Goal: Task Accomplishment & Management: Use online tool/utility

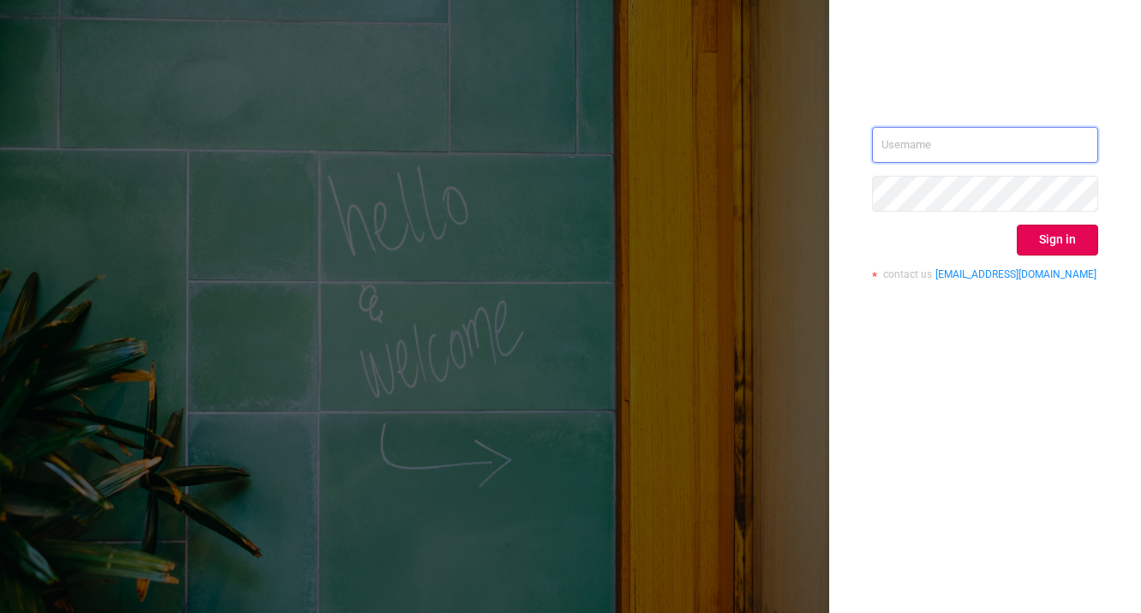
click at [1011, 150] on input "text" at bounding box center [985, 145] width 226 height 36
type input "[PERSON_NAME][EMAIL_ADDRESS][DOMAIN_NAME]"
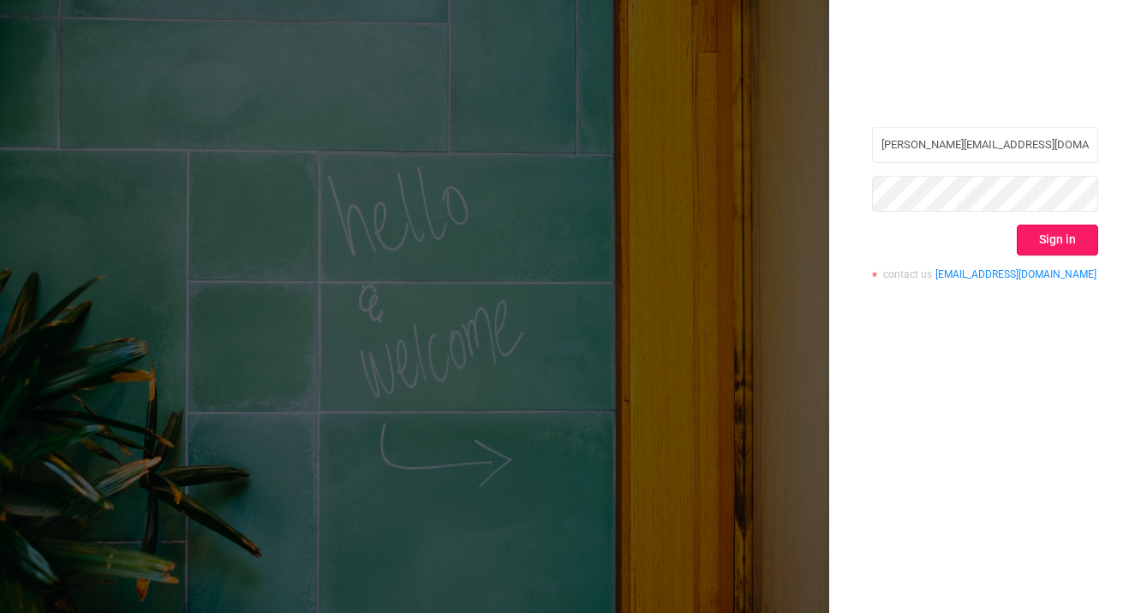
click at [1054, 249] on button "Sign in" at bounding box center [1057, 239] width 81 height 31
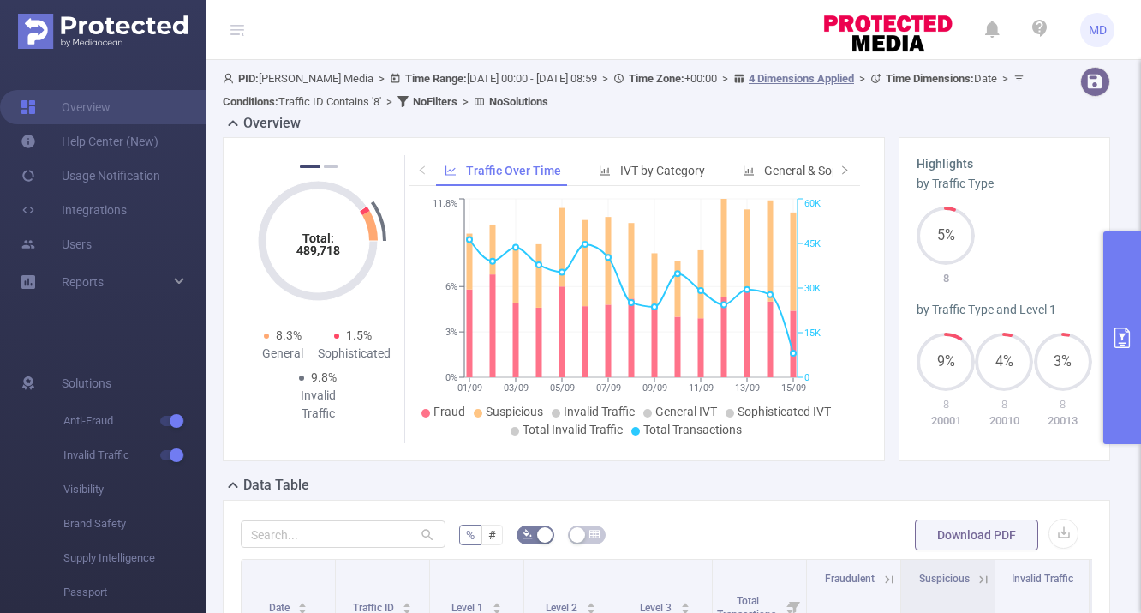
click at [1129, 348] on button "primary" at bounding box center [1122, 337] width 38 height 212
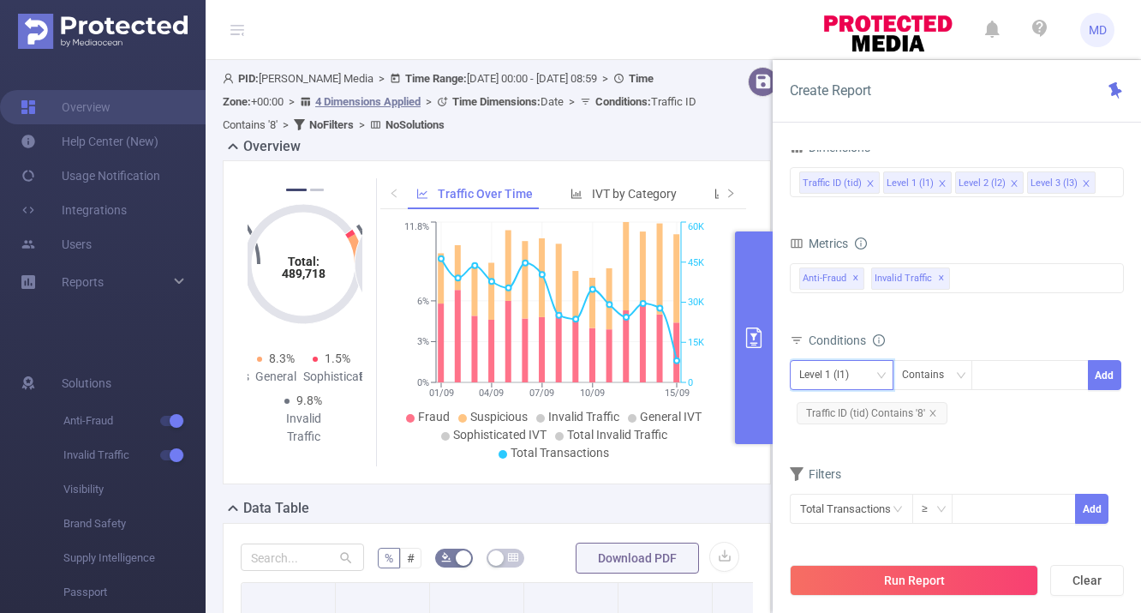
click at [854, 373] on div "Level 1 (l1)" at bounding box center [830, 375] width 62 height 28
click at [850, 409] on li "Traffic ID (tid)" at bounding box center [842, 410] width 104 height 27
click at [1019, 381] on div at bounding box center [1030, 375] width 99 height 28
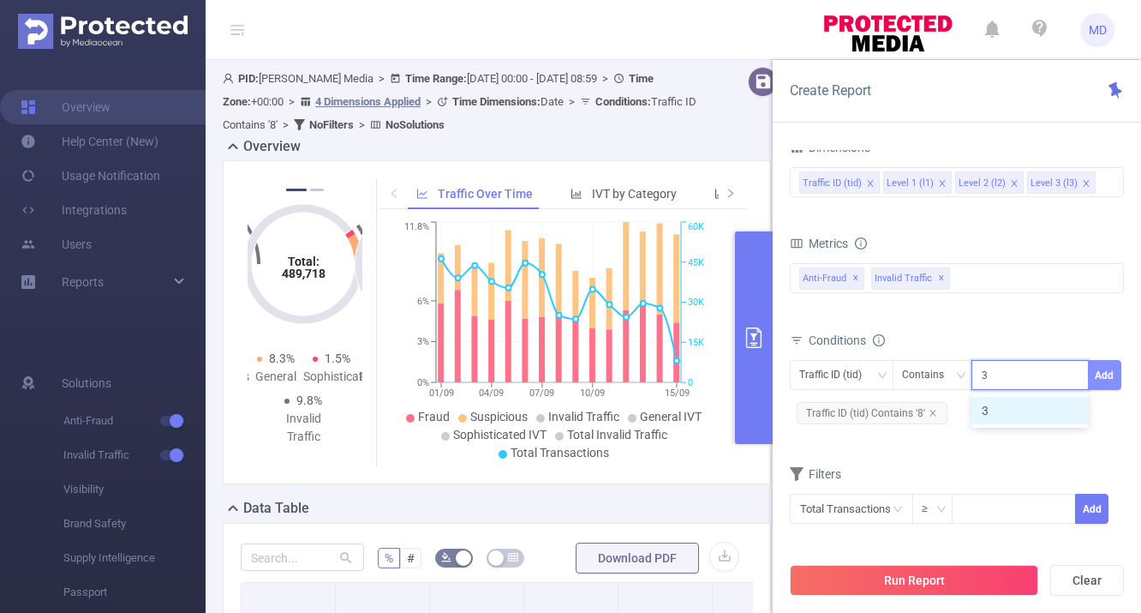
type input "3"
click at [1109, 383] on button "Add" at bounding box center [1104, 375] width 33 height 30
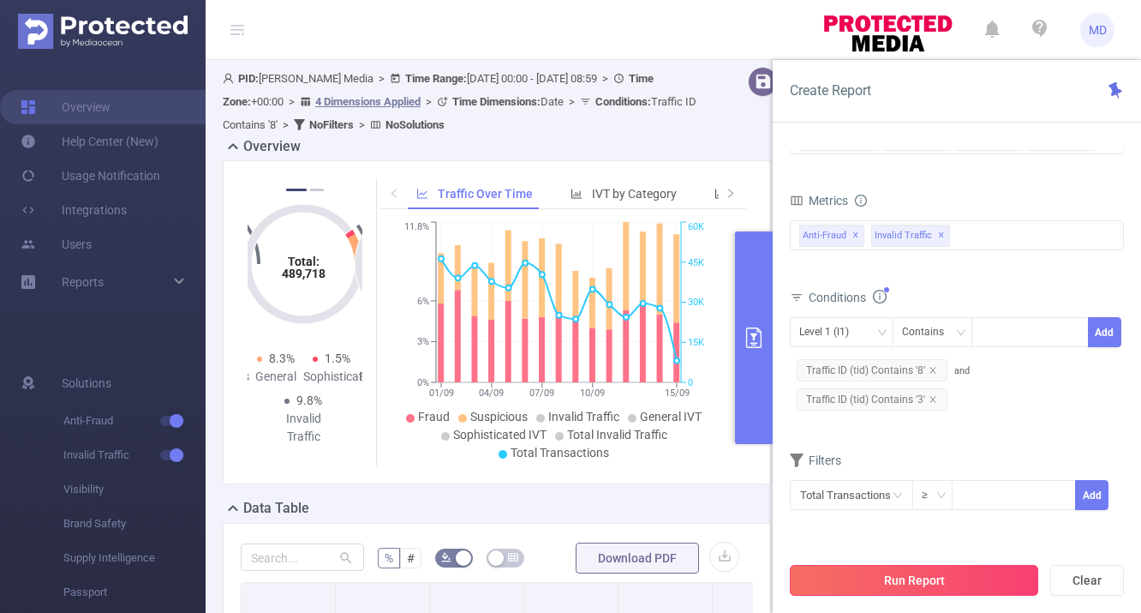
click at [920, 582] on button "Run Report" at bounding box center [914, 580] width 248 height 31
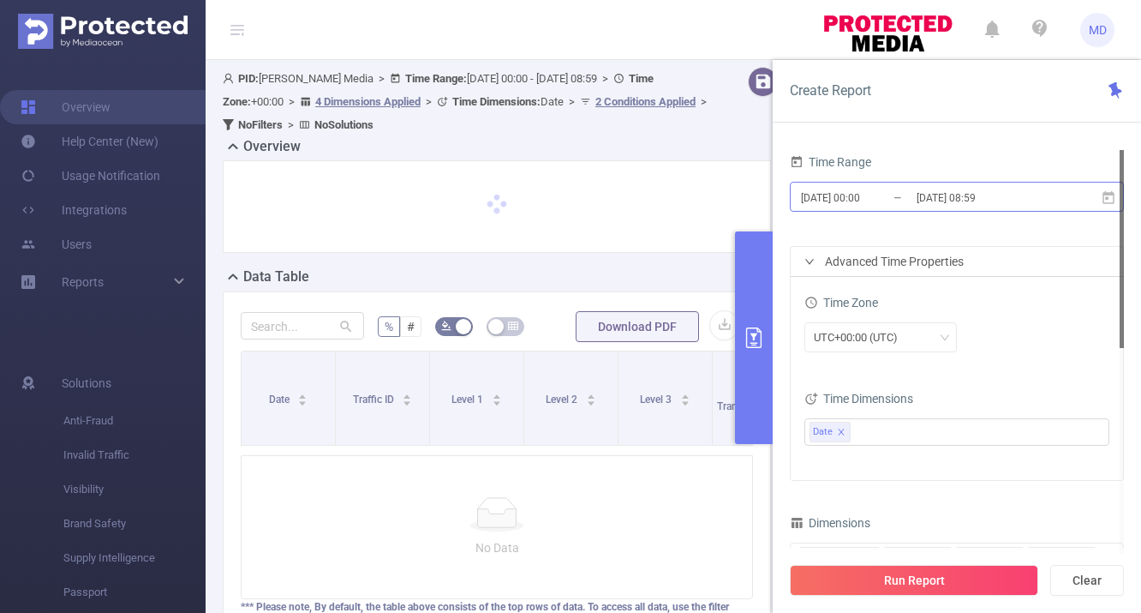
click at [850, 197] on input "[DATE] 00:00" at bounding box center [868, 197] width 139 height 23
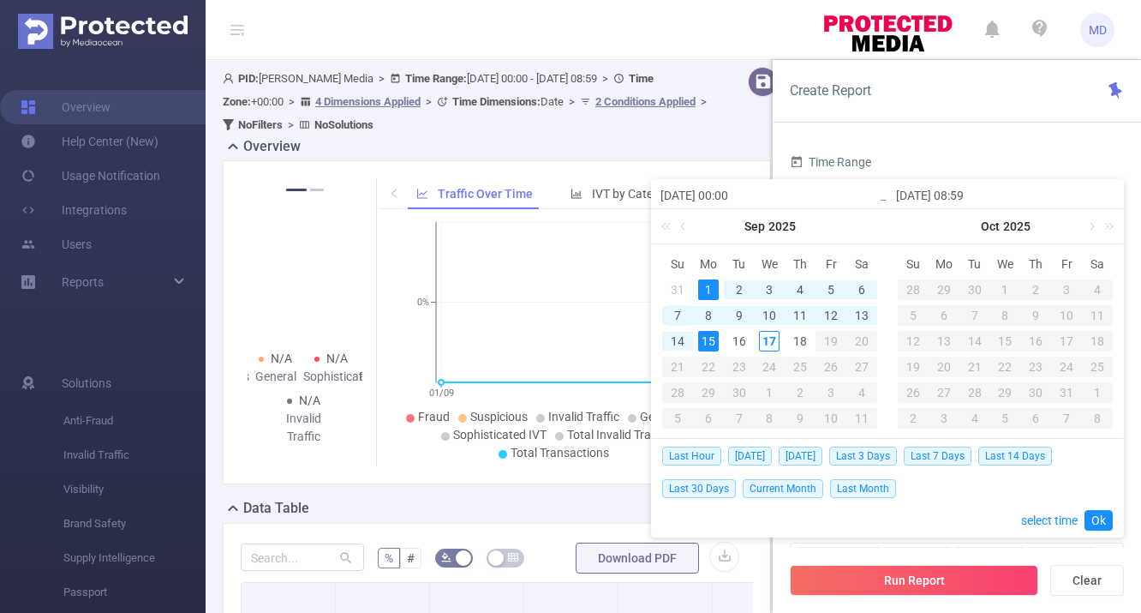
click at [674, 308] on div "7" at bounding box center [677, 315] width 21 height 21
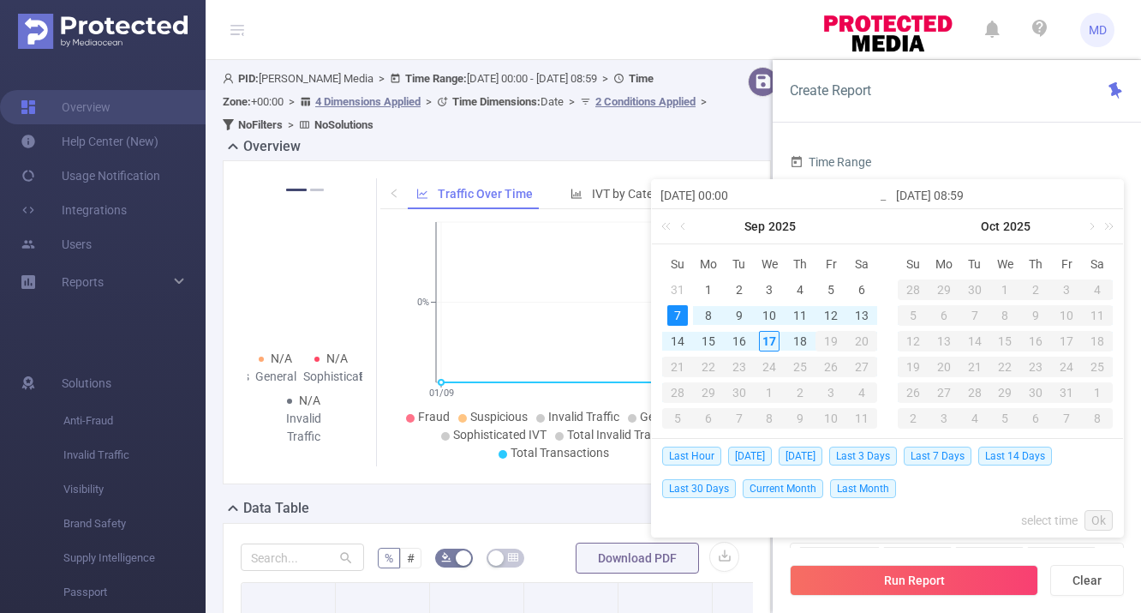
click at [674, 310] on div "7" at bounding box center [677, 315] width 21 height 21
type input "2025-09-07 00:00"
type input "2025-09-07 08:59"
type input "2025-09-07 00:00"
type input "2025-09-07 08:59"
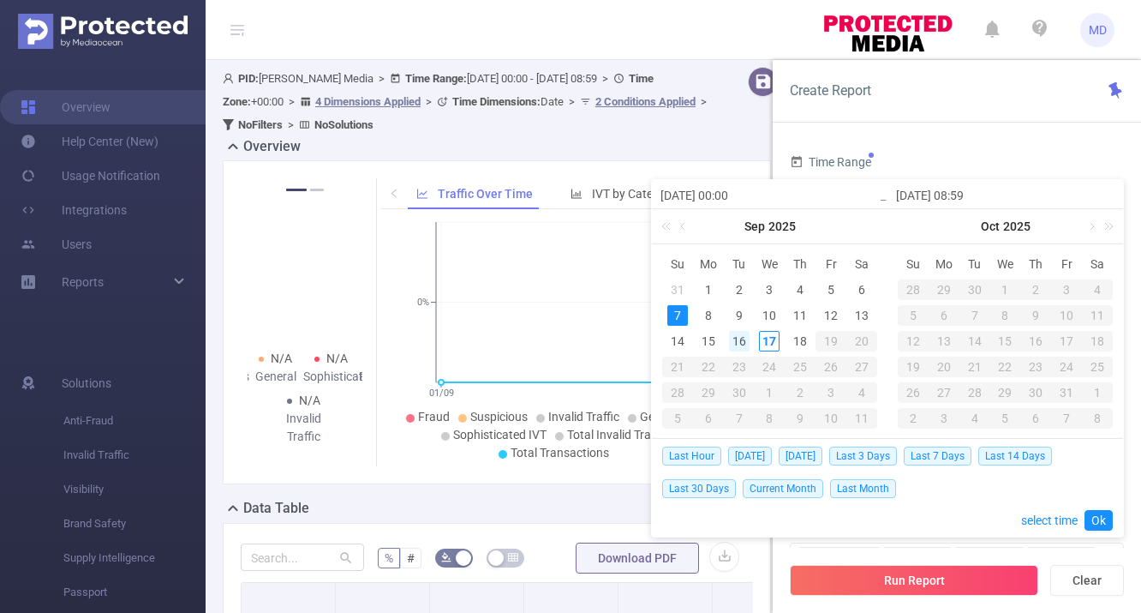
click at [742, 339] on div "16" at bounding box center [739, 341] width 21 height 21
click at [668, 316] on div "7" at bounding box center [677, 315] width 21 height 21
type input "2025-09-16 08:59"
click at [1096, 522] on link "Ok" at bounding box center [1099, 520] width 28 height 21
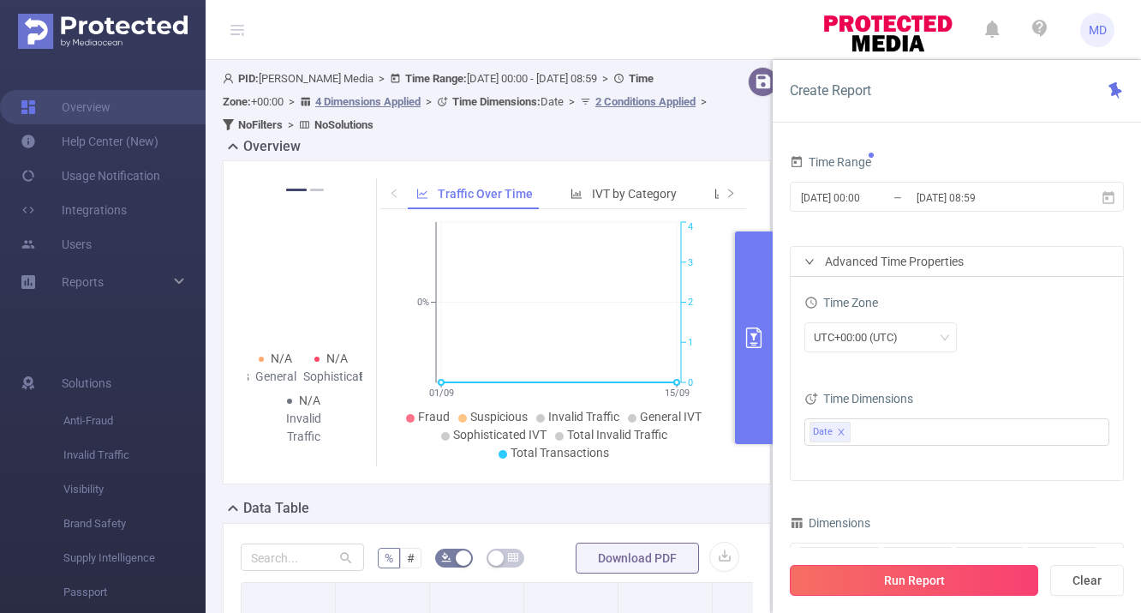
click at [962, 581] on button "Run Report" at bounding box center [914, 580] width 248 height 31
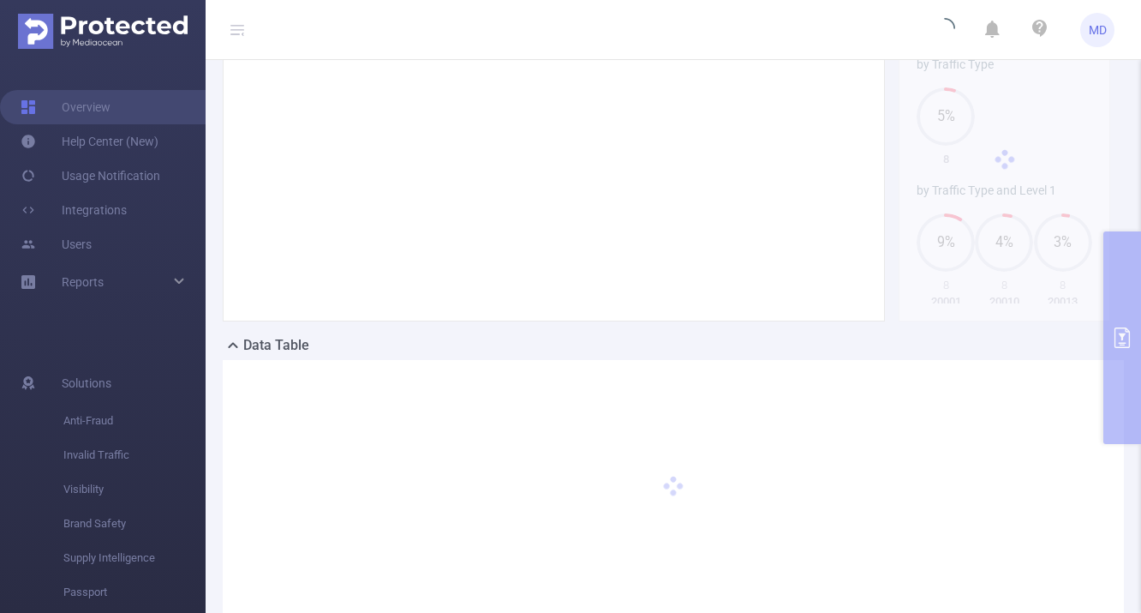
scroll to position [265, 0]
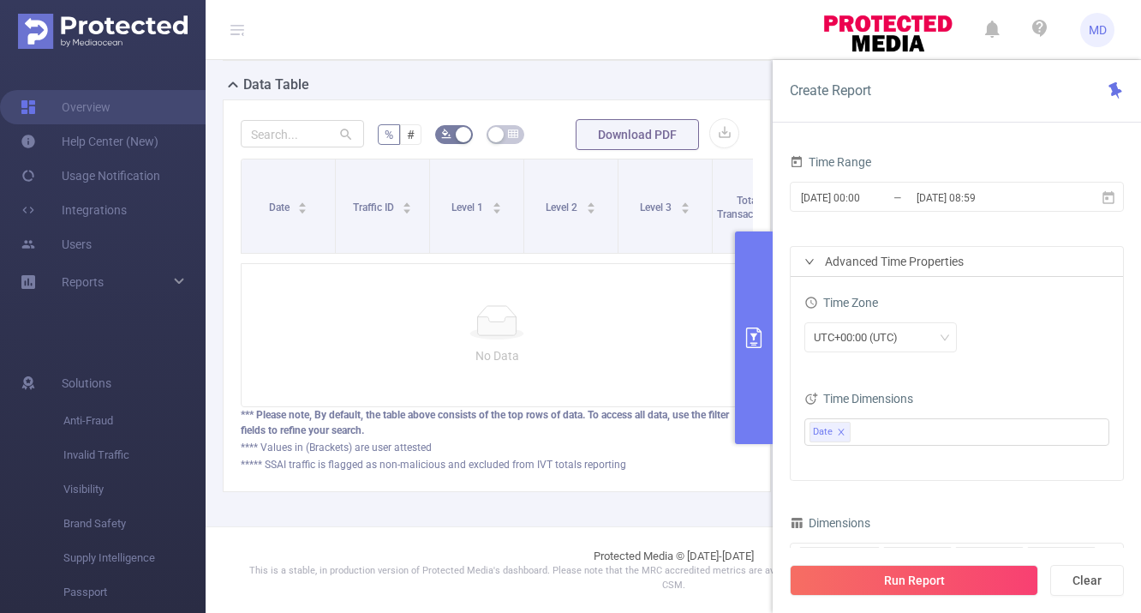
scroll to position [205, 0]
click at [755, 366] on button "primary" at bounding box center [754, 337] width 38 height 212
click at [750, 320] on button "primary" at bounding box center [754, 337] width 38 height 212
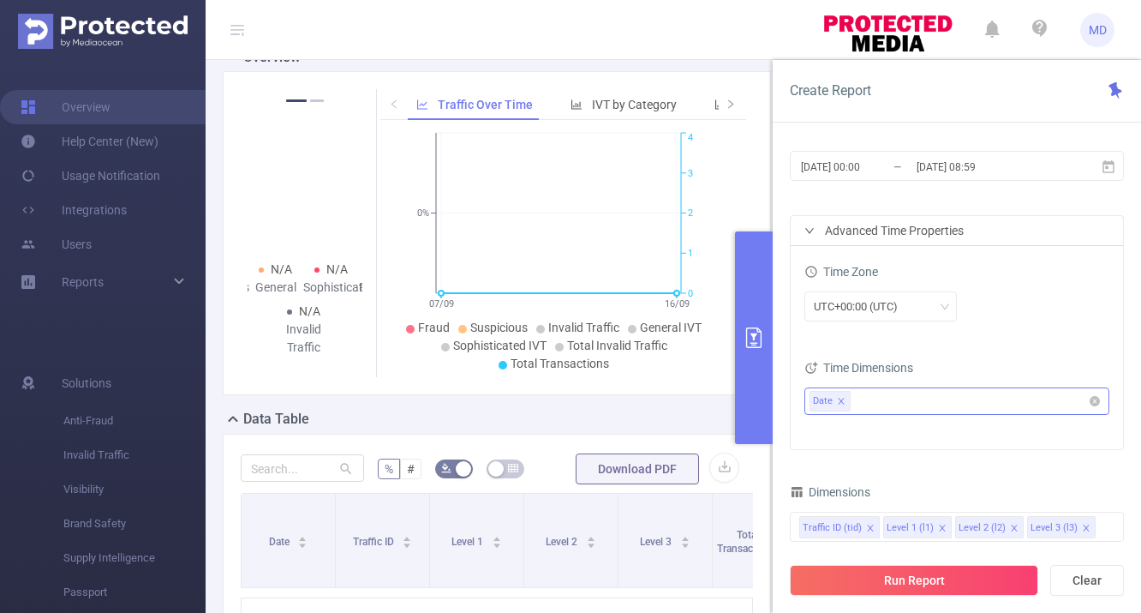
scroll to position [24, 0]
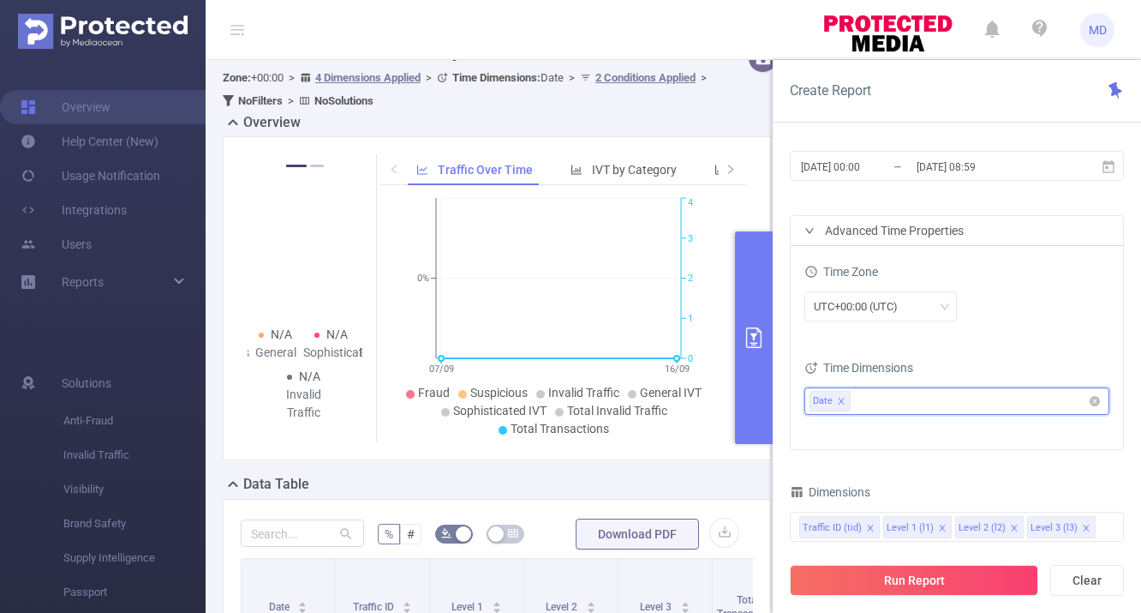
click at [841, 403] on icon "icon: close" at bounding box center [841, 401] width 9 height 9
click at [863, 397] on ul at bounding box center [951, 401] width 282 height 26
click at [829, 430] on span at bounding box center [835, 433] width 14 height 14
click at [813, 465] on span at bounding box center [818, 463] width 21 height 21
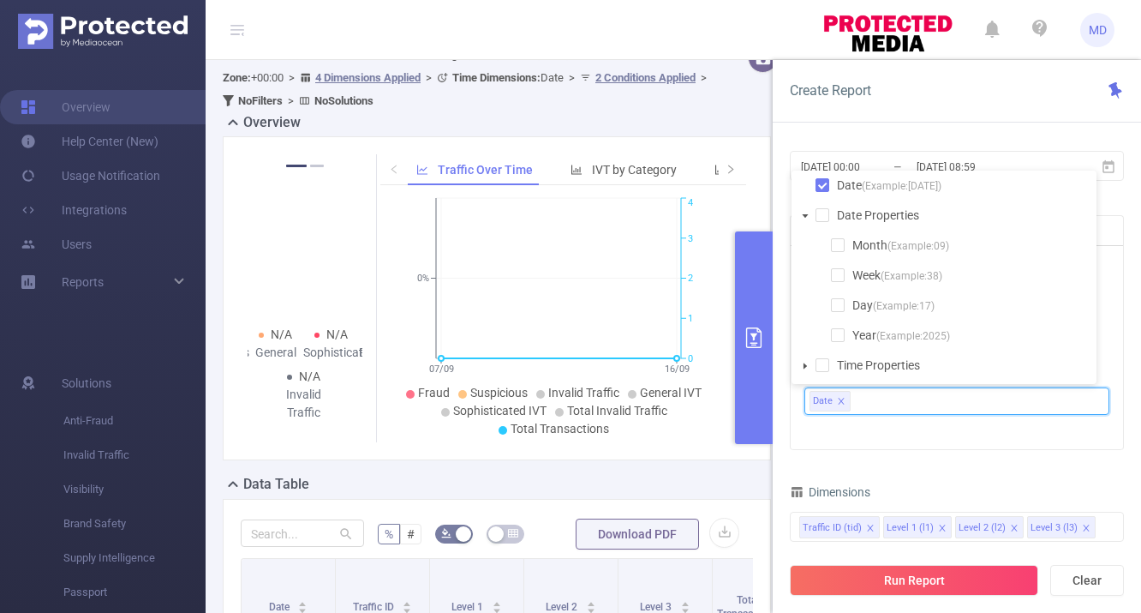
click at [810, 213] on span at bounding box center [805, 216] width 21 height 21
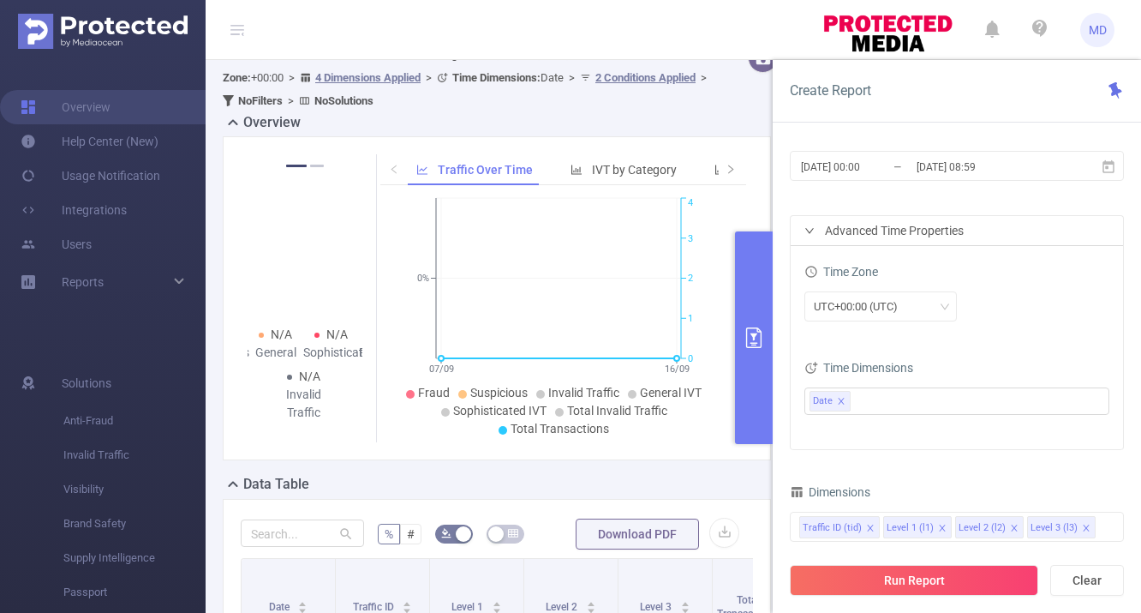
click at [1000, 341] on div "Time Zone UTC+00:00 (UTC) Time Dimensions Date" at bounding box center [957, 347] width 332 height 203
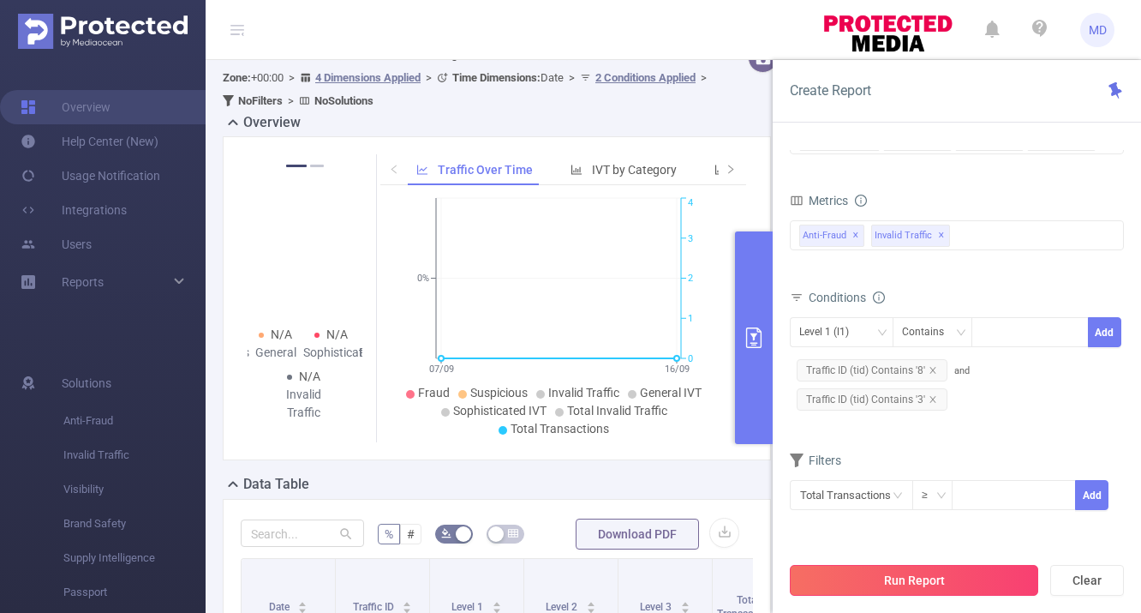
click at [917, 583] on button "Run Report" at bounding box center [914, 580] width 248 height 31
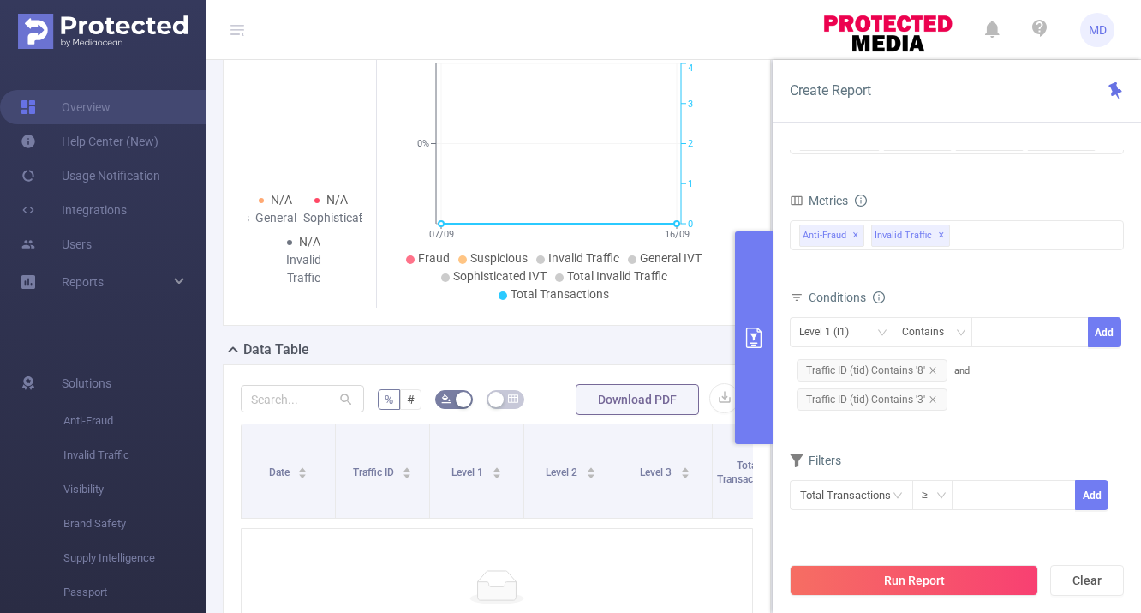
scroll to position [232, 0]
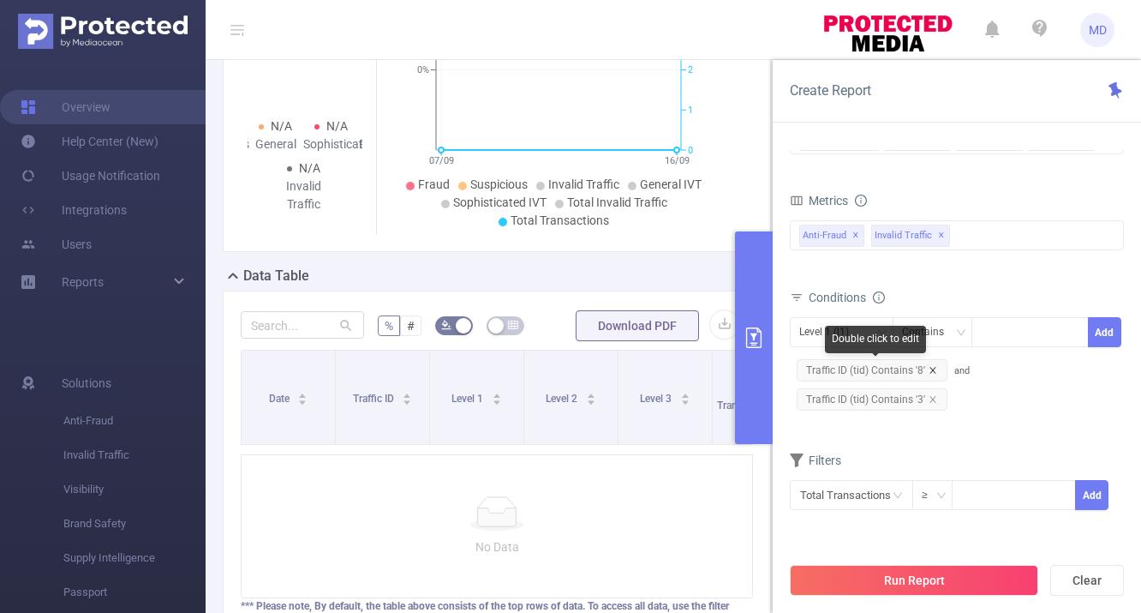
click at [931, 371] on icon "icon: close" at bounding box center [933, 370] width 9 height 9
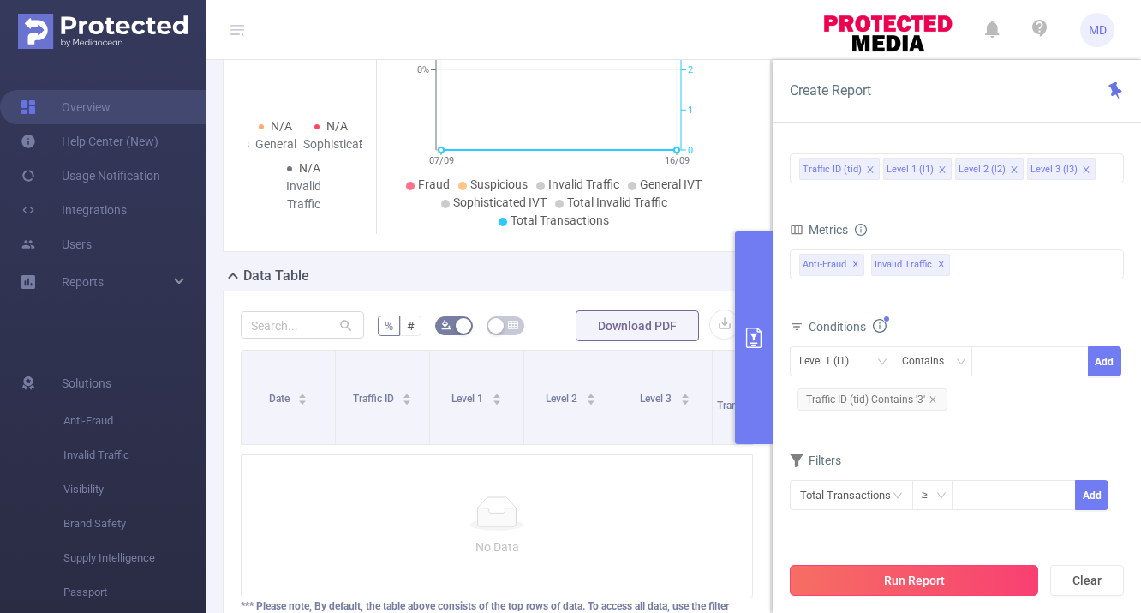
click at [900, 583] on button "Run Report" at bounding box center [914, 580] width 248 height 31
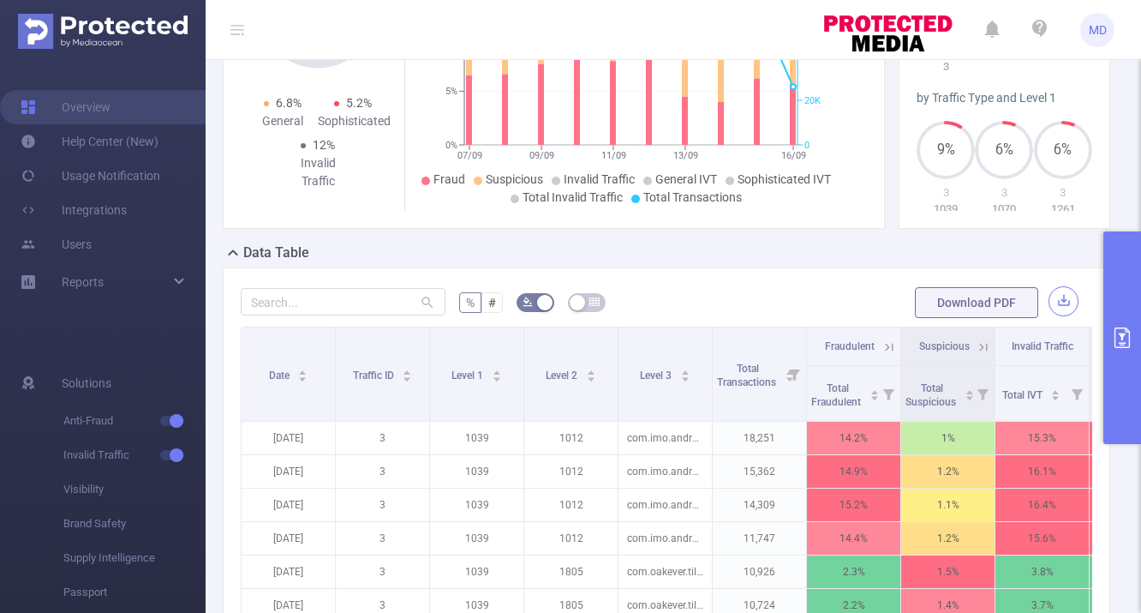
click at [1052, 302] on button "button" at bounding box center [1064, 301] width 30 height 30
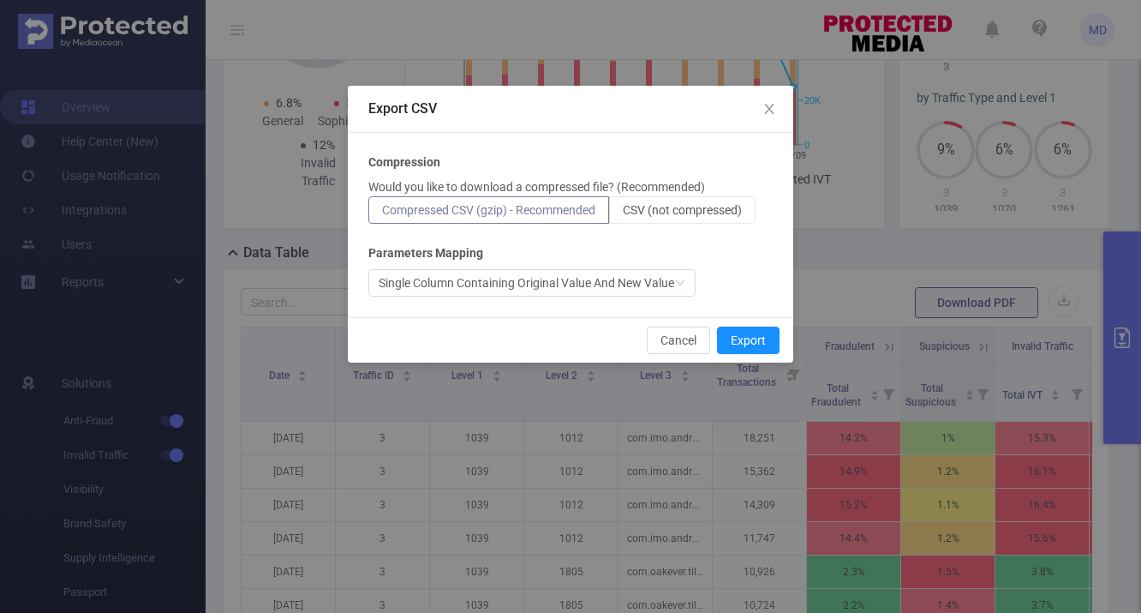
click at [690, 190] on p "Would you like to download a compressed file? (Recommended)" at bounding box center [536, 187] width 337 height 18
click at [687, 211] on span "CSV (not compressed)" at bounding box center [682, 210] width 119 height 14
click at [623, 214] on input "CSV (not compressed)" at bounding box center [623, 214] width 0 height 0
click at [754, 332] on button "Export" at bounding box center [748, 339] width 63 height 27
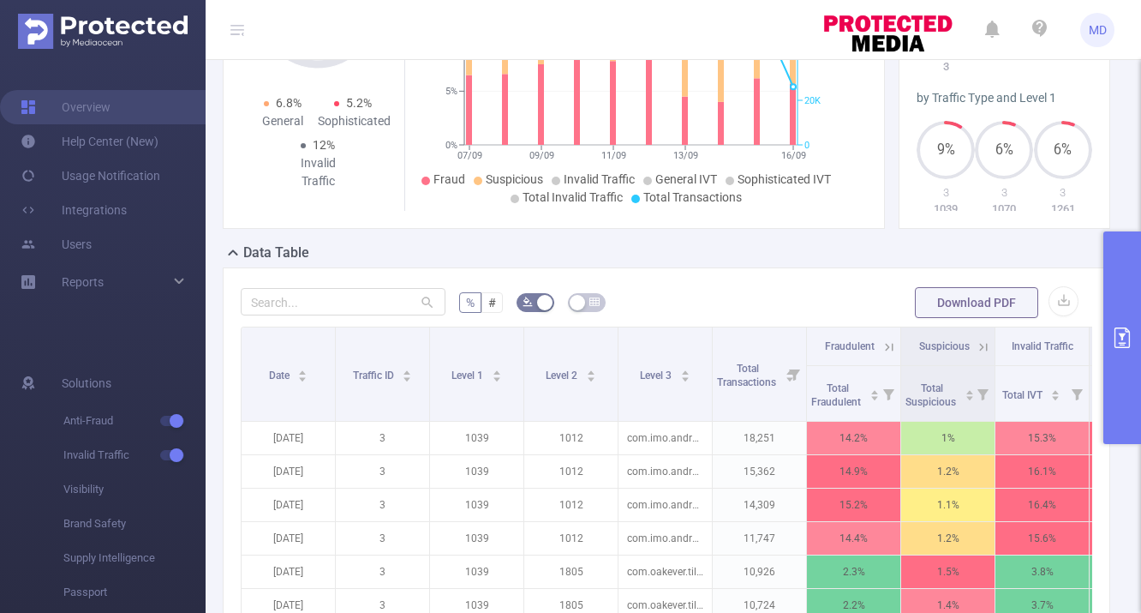
click at [1123, 336] on icon "primary" at bounding box center [1122, 337] width 15 height 21
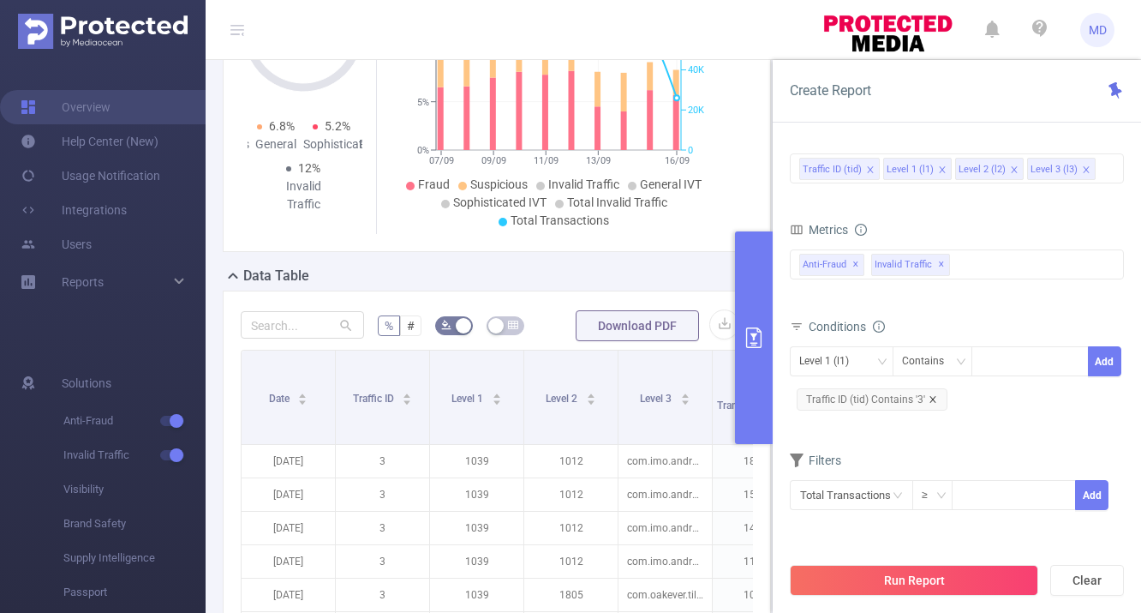
click at [933, 402] on icon "icon: close" at bounding box center [933, 399] width 9 height 9
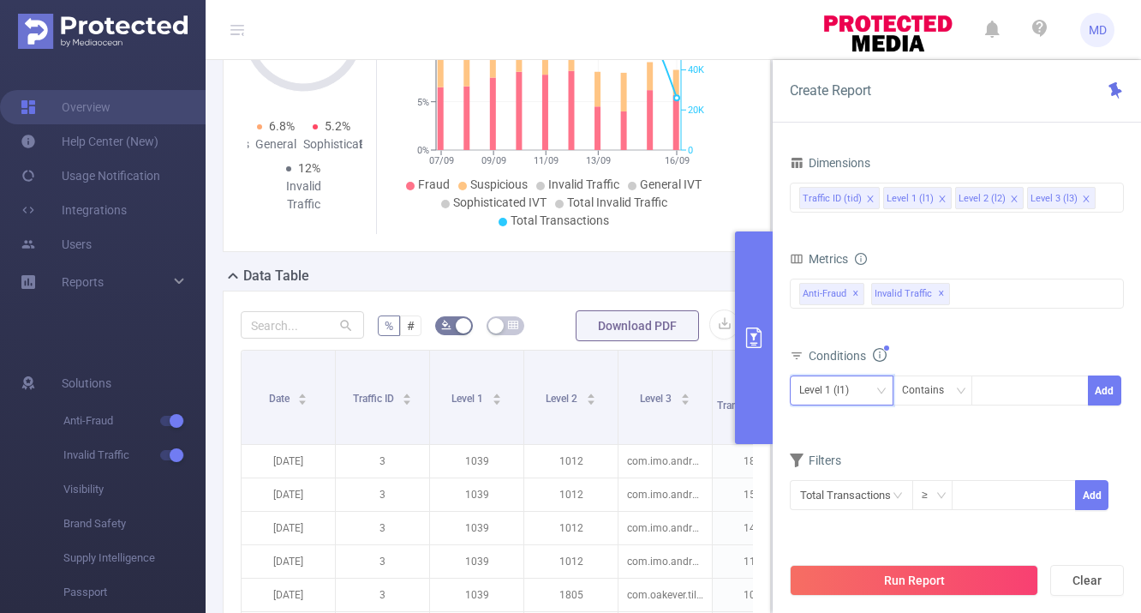
click at [870, 392] on div "Level 1 (l1)" at bounding box center [841, 390] width 85 height 28
click at [852, 421] on li "Traffic ID (tid)" at bounding box center [842, 425] width 104 height 27
click at [1011, 387] on div at bounding box center [1030, 390] width 99 height 28
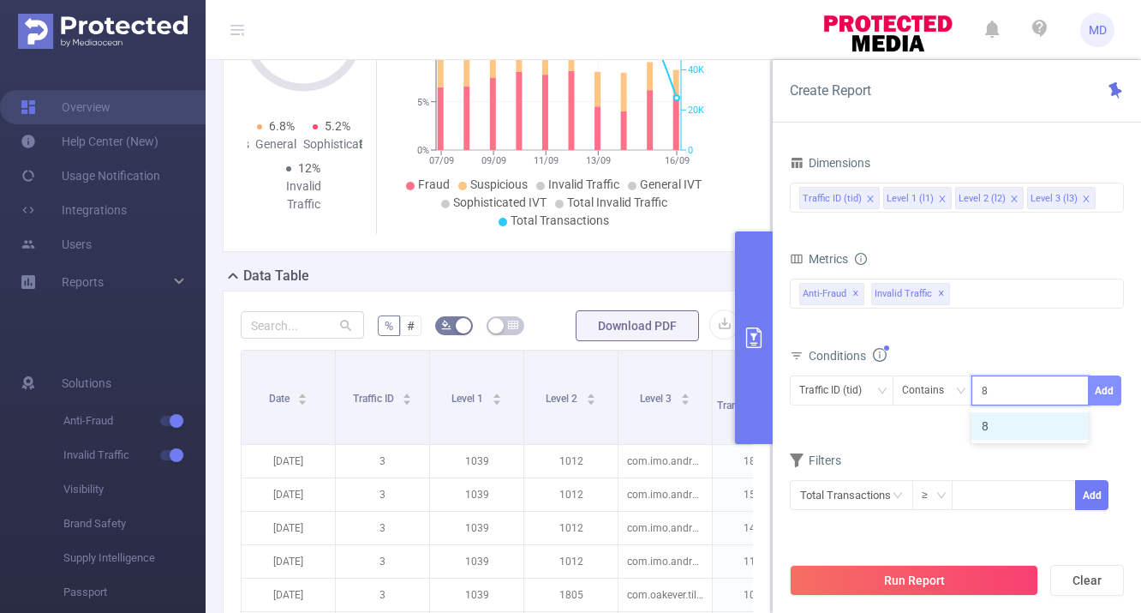
type input "8"
click at [1103, 393] on button "Add" at bounding box center [1104, 390] width 33 height 30
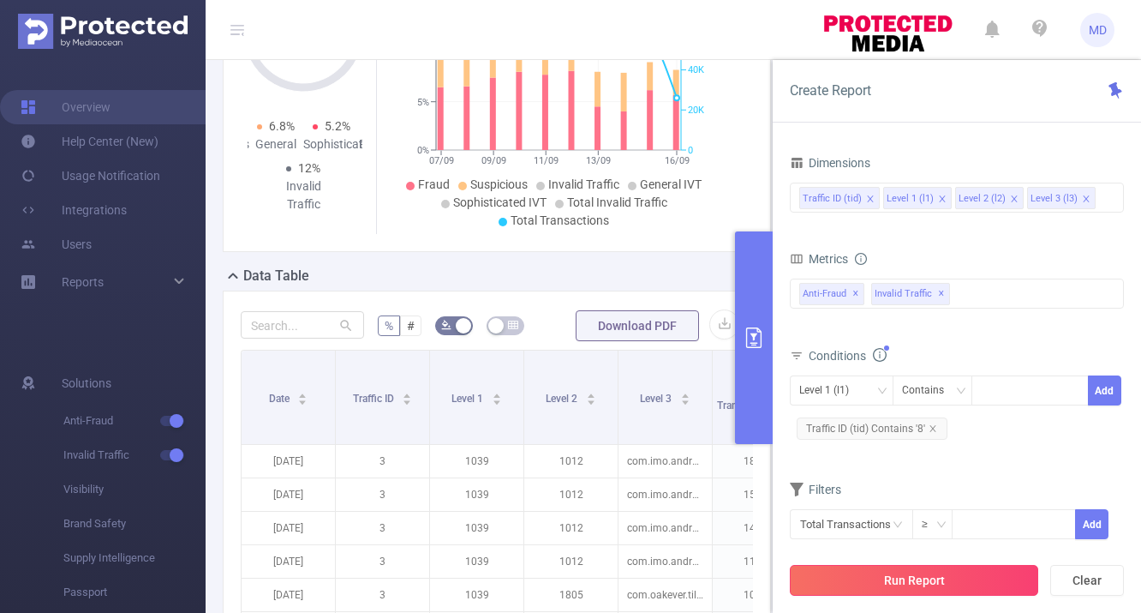
click at [947, 583] on button "Run Report" at bounding box center [914, 580] width 248 height 31
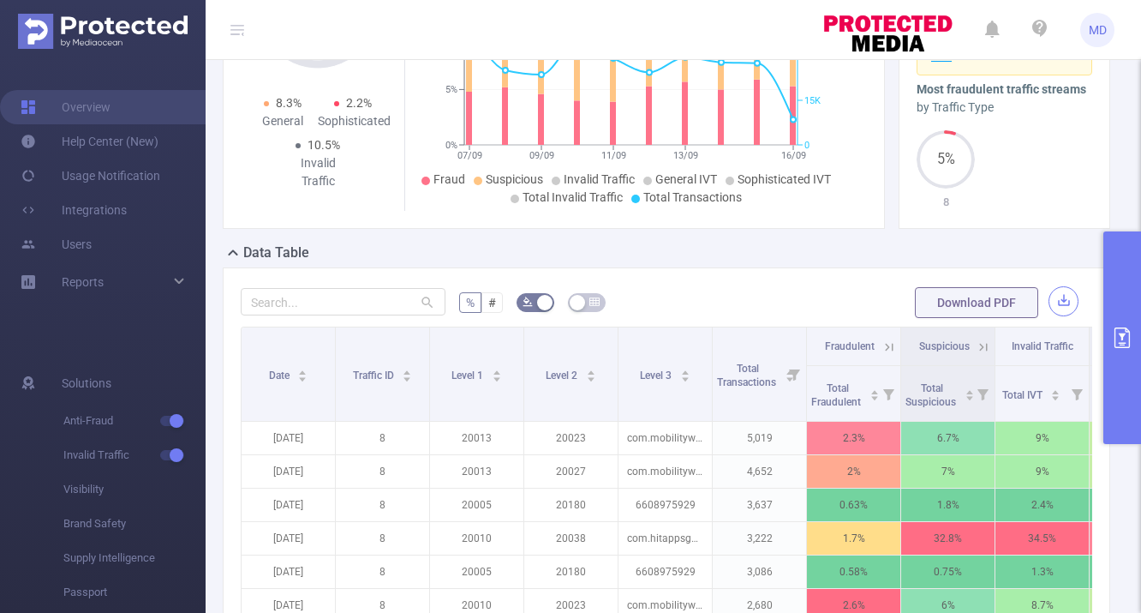
click at [1053, 297] on button "button" at bounding box center [1064, 301] width 30 height 30
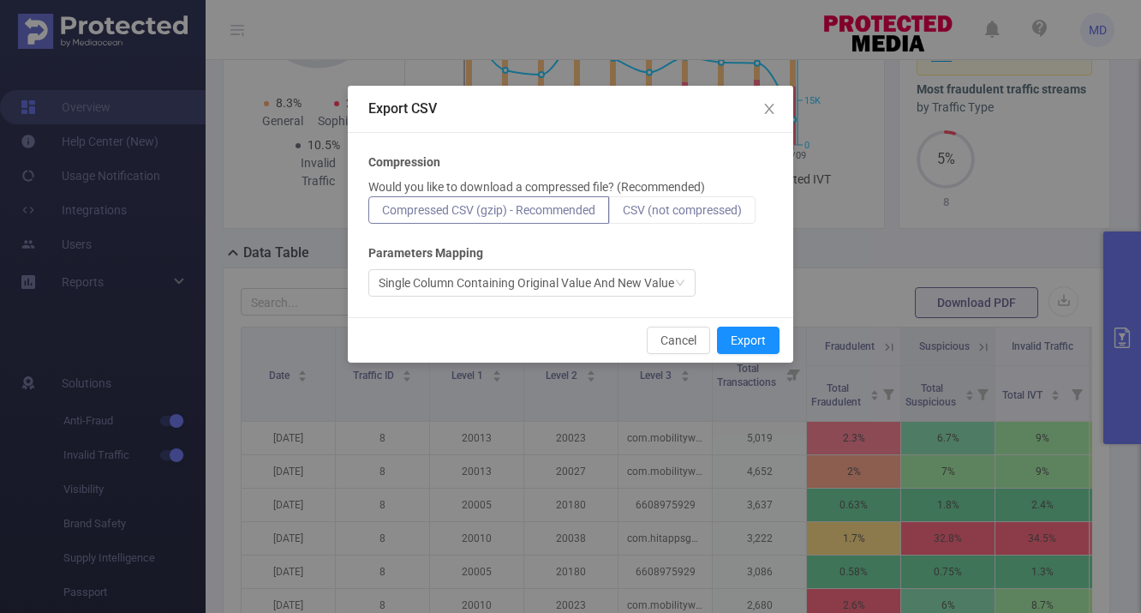
click at [720, 216] on span "CSV (not compressed)" at bounding box center [682, 210] width 119 height 14
click at [623, 214] on input "CSV (not compressed)" at bounding box center [623, 214] width 0 height 0
click at [748, 342] on button "Export" at bounding box center [748, 339] width 63 height 27
